Goal: Task Accomplishment & Management: Understand process/instructions

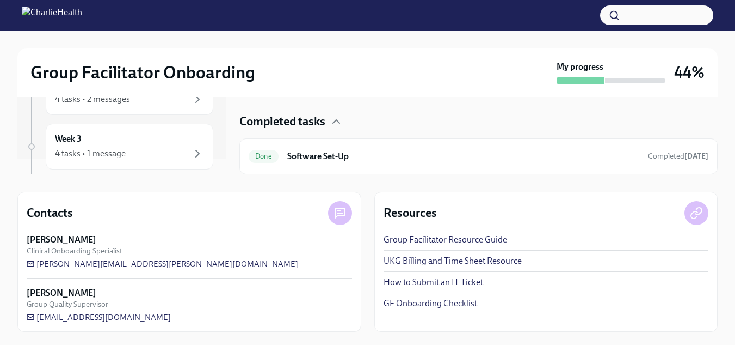
scroll to position [22, 0]
click at [369, 76] on div "Group Facilitator Onboarding" at bounding box center [291, 73] width 522 height 22
click at [118, 122] on div "Week 4 1 task" at bounding box center [129, 128] width 149 height 27
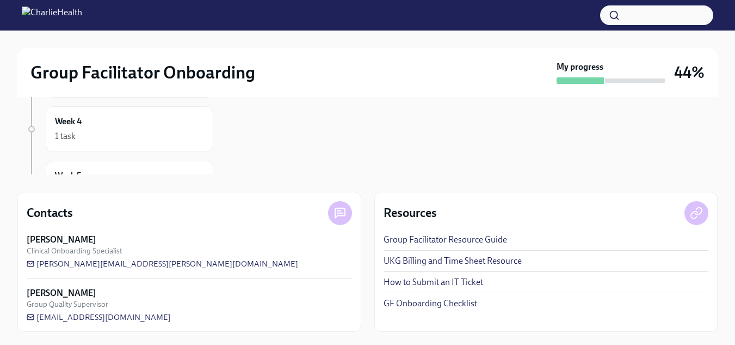
scroll to position [109, 0]
click at [150, 112] on div "1 task" at bounding box center [129, 114] width 149 height 13
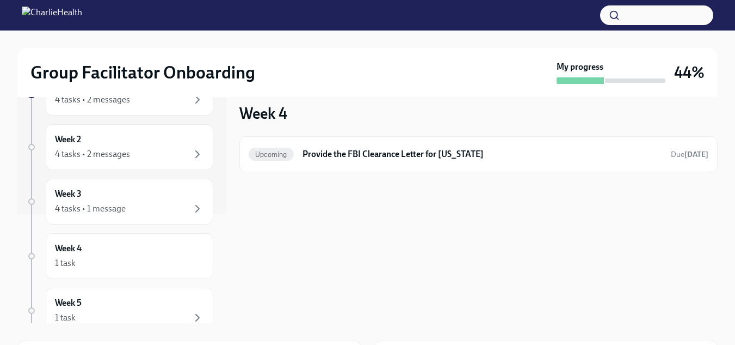
scroll to position [0, 0]
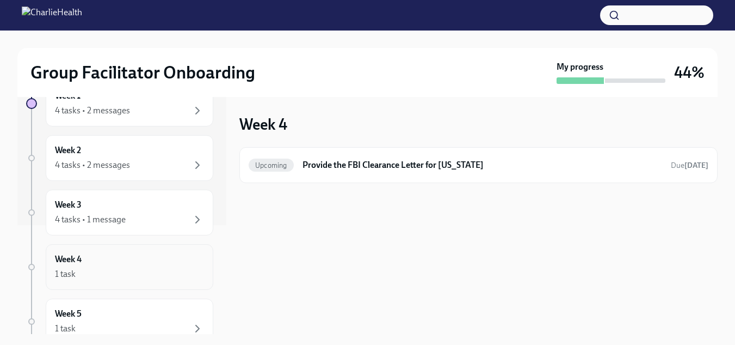
click at [84, 275] on div "1 task" at bounding box center [129, 273] width 149 height 13
click at [127, 309] on div "Week 5 1 task" at bounding box center [129, 321] width 149 height 27
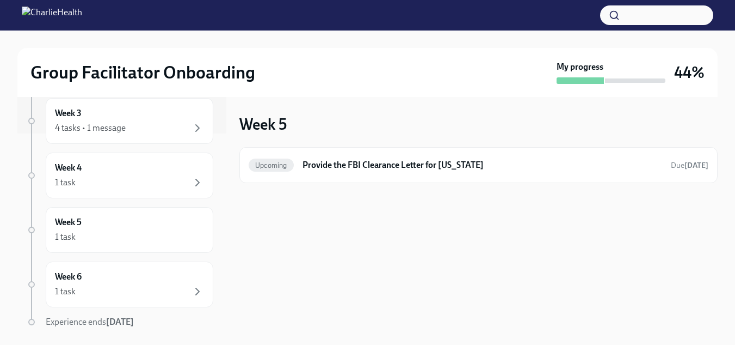
scroll to position [238, 0]
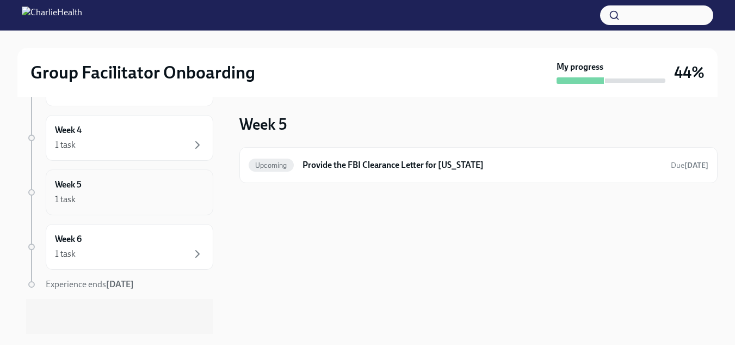
click at [111, 188] on div "Week 5 1 task" at bounding box center [129, 192] width 149 height 27
click at [77, 248] on div "1 task" at bounding box center [129, 253] width 149 height 13
click at [96, 201] on div "1 task" at bounding box center [129, 199] width 149 height 13
click at [109, 147] on div "1 task" at bounding box center [129, 144] width 149 height 13
click at [306, 169] on h6 "Provide the FBI Clearance Letter for [US_STATE]" at bounding box center [483, 165] width 360 height 12
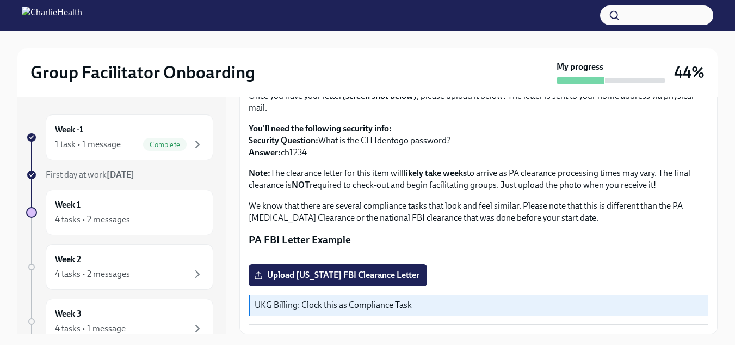
scroll to position [263, 0]
click at [153, 222] on div "4 tasks • 2 messages" at bounding box center [129, 219] width 149 height 13
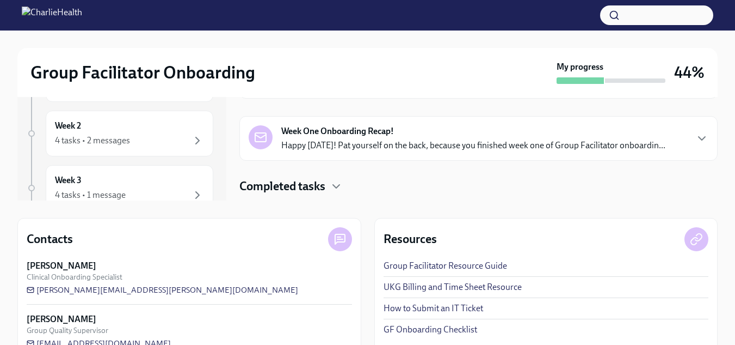
scroll to position [159, 0]
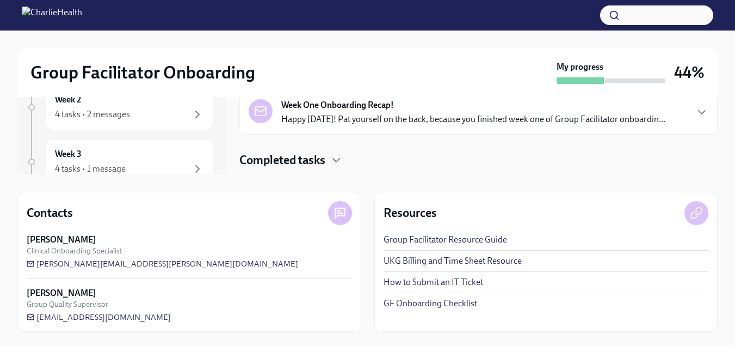
click at [496, 259] on link "UKG Billing and Time Sheet Resource" at bounding box center [453, 261] width 138 height 12
